Goal: Task Accomplishment & Management: Use online tool/utility

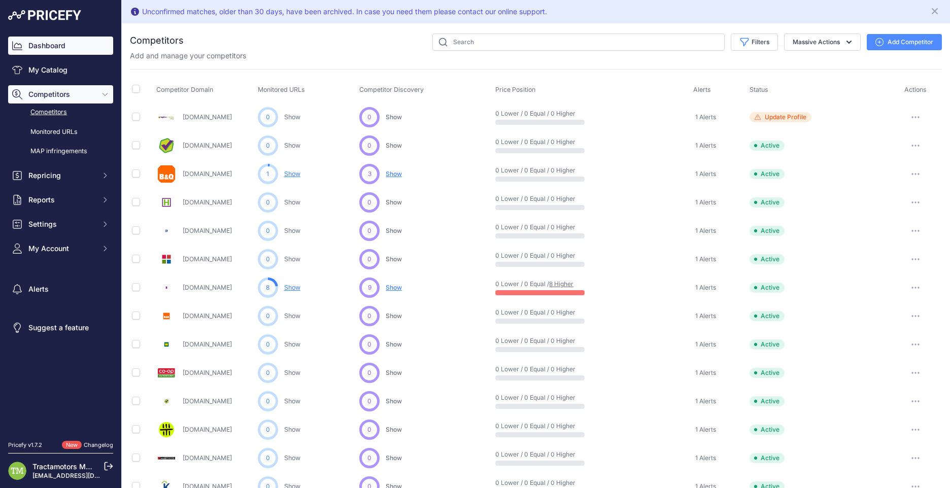
click at [45, 51] on link "Dashboard" at bounding box center [60, 46] width 105 height 18
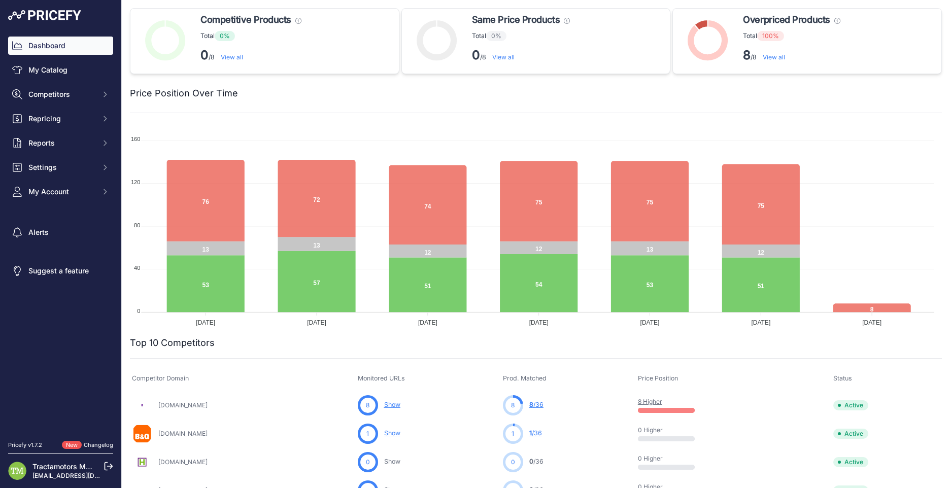
click at [773, 59] on link "View all" at bounding box center [774, 57] width 22 height 8
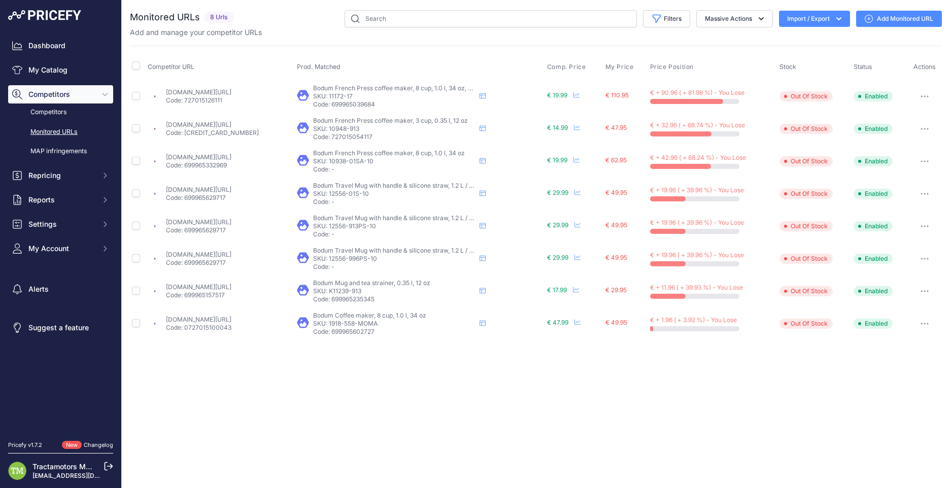
click at [231, 93] on link "beattys.ie/products/bodum-java-french-press-coffee-maker-8-cup-1-0-l-34-oz-blac…" at bounding box center [198, 92] width 65 height 8
click at [41, 64] on link "My Catalog" at bounding box center [60, 70] width 105 height 18
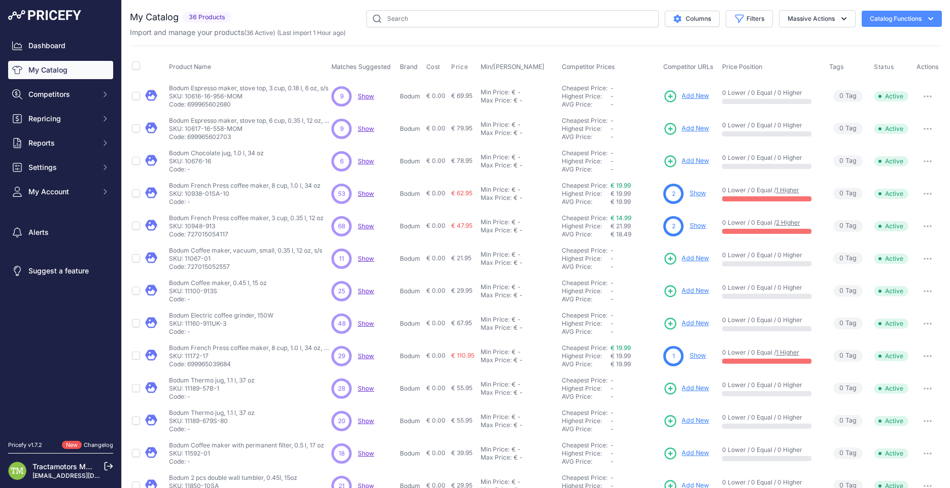
click at [362, 190] on span "Show" at bounding box center [366, 194] width 16 height 8
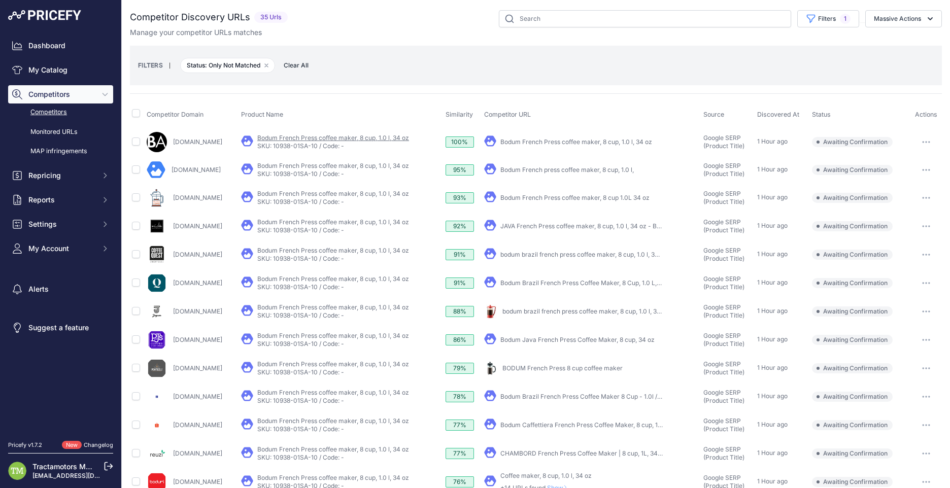
click at [347, 139] on link "Bodum French Press coffee maker, 8 cup, 1.0 l, 34 oz" at bounding box center [333, 138] width 152 height 8
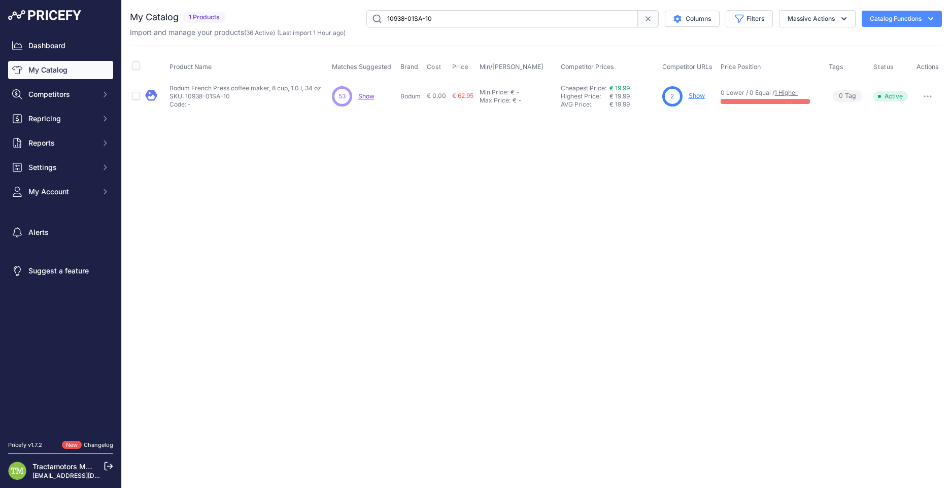
click at [697, 93] on link "Show" at bounding box center [696, 96] width 16 height 8
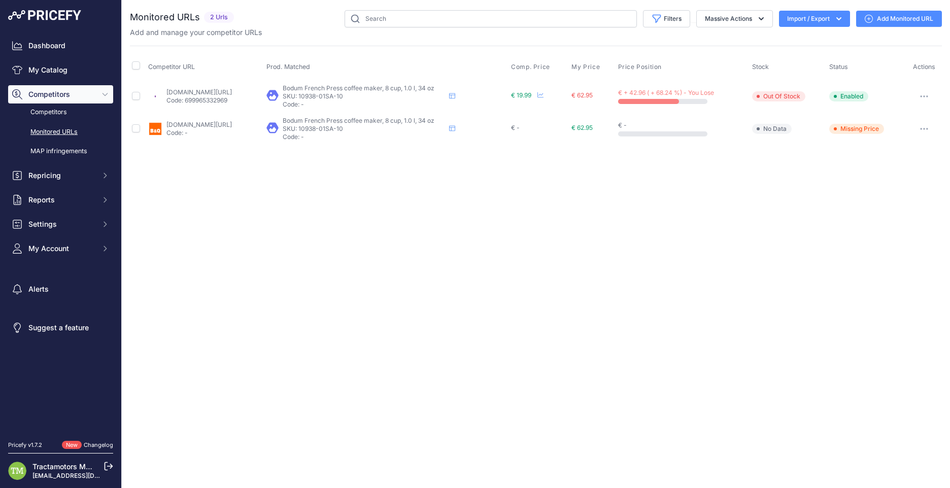
click at [232, 123] on link "diy.com/departments/bodum-french-press-coffee-maker-java-1-0l-34-fl-oz-8-cup-da…" at bounding box center [198, 125] width 65 height 8
